Goal: Transaction & Acquisition: Book appointment/travel/reservation

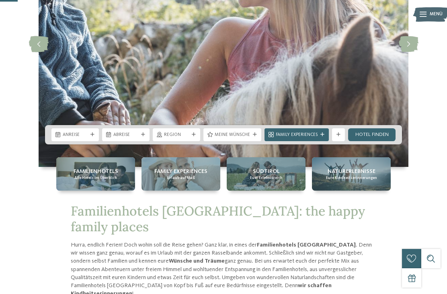
scroll to position [118, 0]
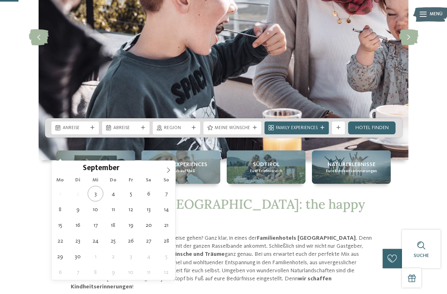
click at [174, 173] on span at bounding box center [169, 168] width 14 height 14
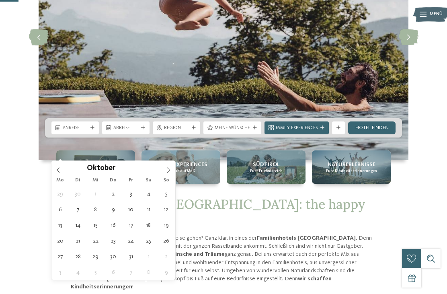
type div "07.10.2025"
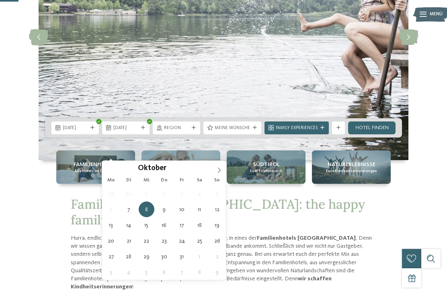
type div "11.10.2025"
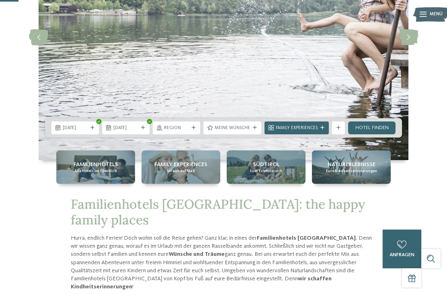
click at [182, 132] on span "Region" at bounding box center [176, 128] width 25 height 6
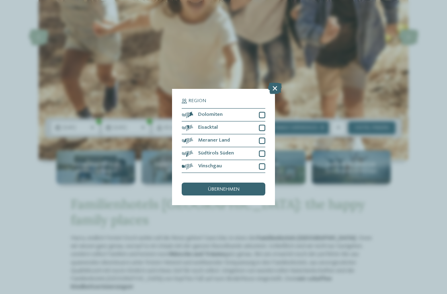
click at [253, 160] on div "Vinschgau" at bounding box center [224, 166] width 84 height 13
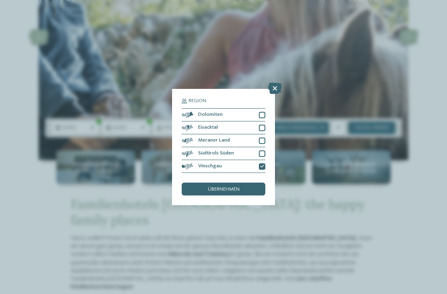
click at [251, 134] on div "Meraner Land" at bounding box center [224, 140] width 84 height 13
click at [236, 187] on span "übernehmen" at bounding box center [224, 189] width 32 height 5
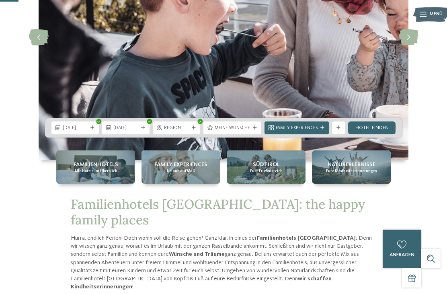
click at [250, 134] on div "Meine Wünsche" at bounding box center [233, 128] width 58 height 13
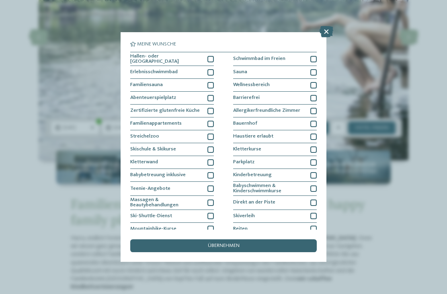
click at [210, 57] on div at bounding box center [211, 59] width 6 height 6
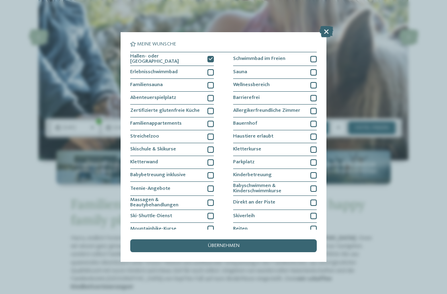
click at [159, 239] on div "übernehmen" at bounding box center [223, 245] width 187 height 13
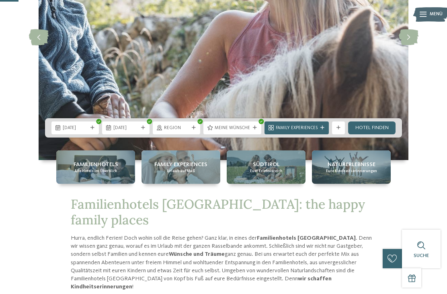
click at [307, 132] on span "Family Experiences" at bounding box center [297, 128] width 42 height 6
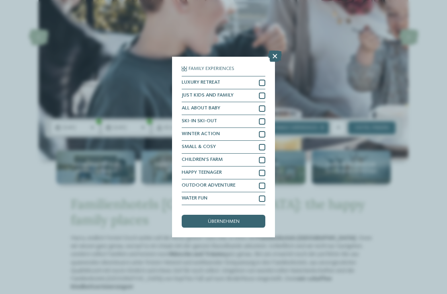
click at [271, 51] on icon at bounding box center [275, 56] width 14 height 11
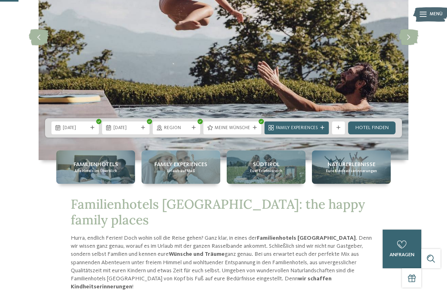
click at [374, 160] on img at bounding box center [224, 37] width 370 height 246
click at [364, 134] on link "Hotel finden" at bounding box center [371, 128] width 47 height 13
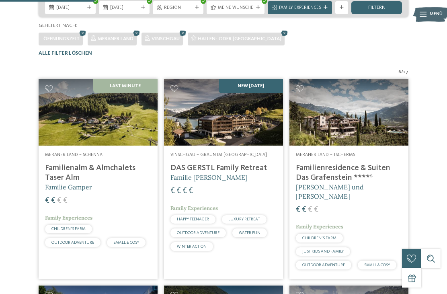
scroll to position [154, 0]
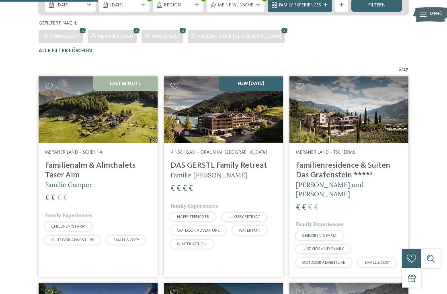
click at [321, 180] on h4 "Familienresidence & Suiten Das Grafenstein ****ˢ" at bounding box center [349, 170] width 106 height 19
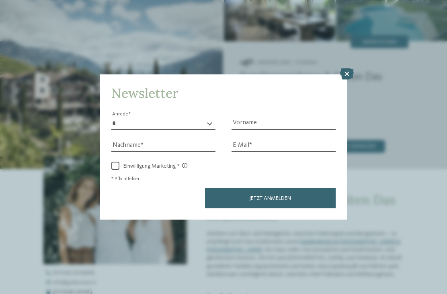
scroll to position [74, 0]
click at [346, 68] on icon at bounding box center [347, 73] width 14 height 11
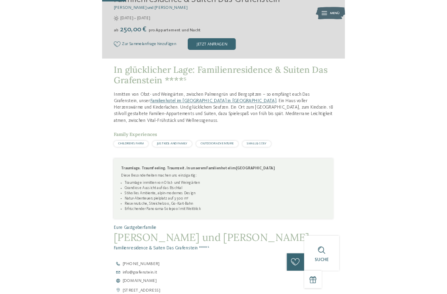
scroll to position [227, 0]
